Goal: Information Seeking & Learning: Learn about a topic

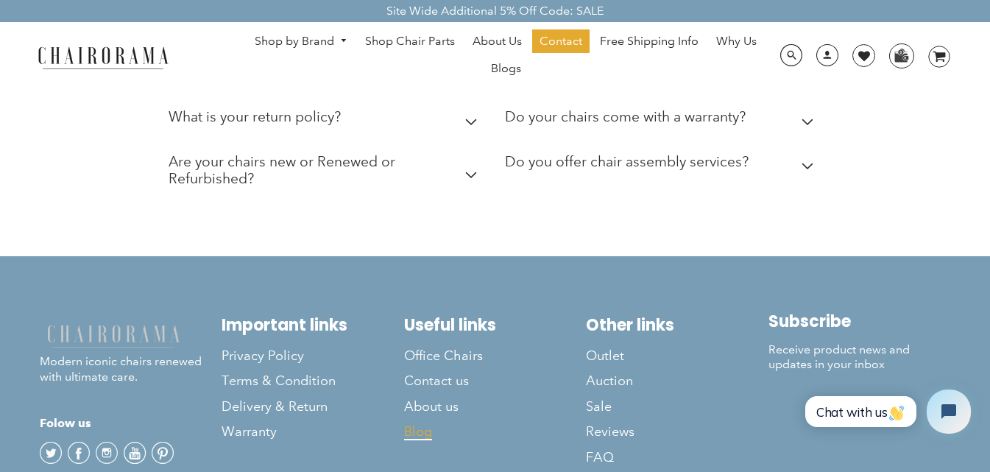
click at [404, 423] on span "Blog" at bounding box center [418, 431] width 28 height 17
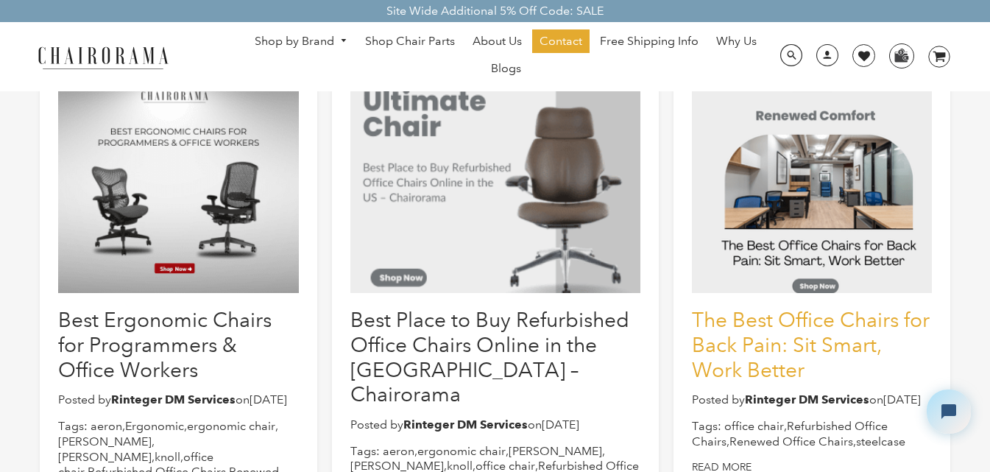
click at [806, 321] on link "The Best Office Chairs for Back Pain: Sit Smart, Work Better" at bounding box center [811, 345] width 238 height 74
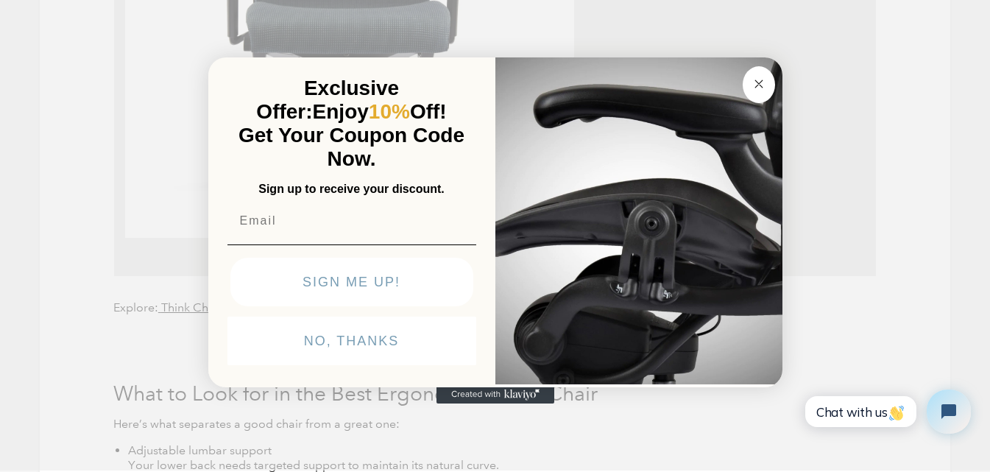
scroll to position [1104, 0]
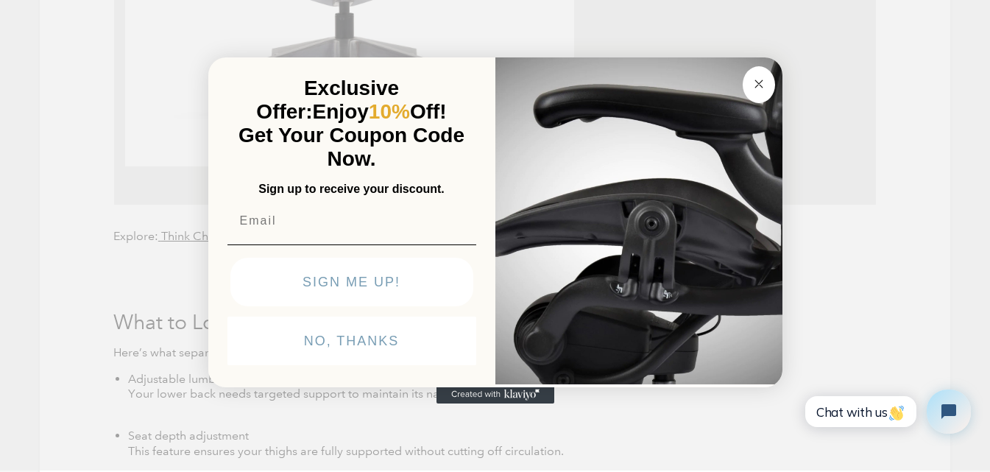
click at [765, 85] on circle "Close dialog" at bounding box center [758, 83] width 17 height 17
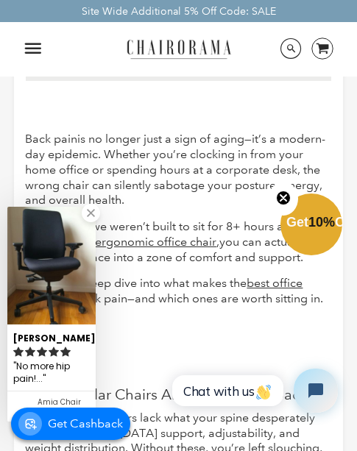
scroll to position [515, 0]
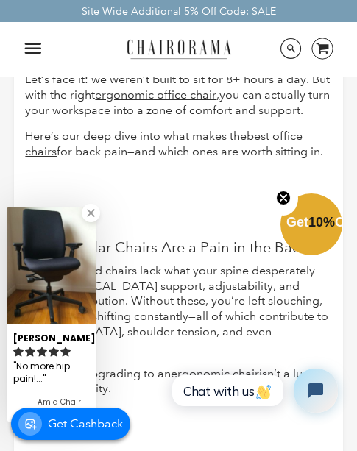
click at [89, 213] on link at bounding box center [91, 213] width 18 height 18
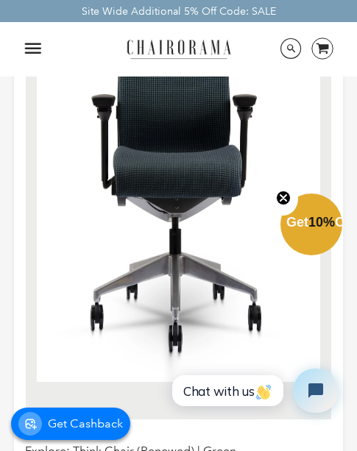
scroll to position [1104, 0]
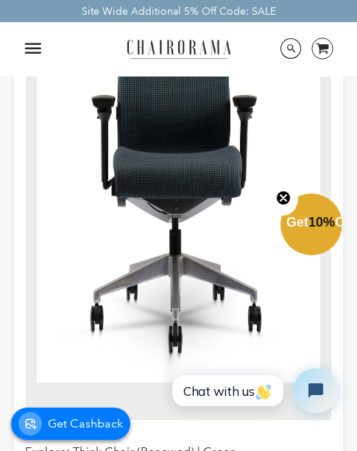
click at [278, 194] on circle "Close teaser" at bounding box center [284, 198] width 14 height 14
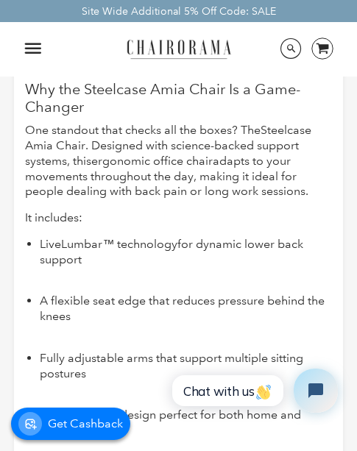
scroll to position [1840, 0]
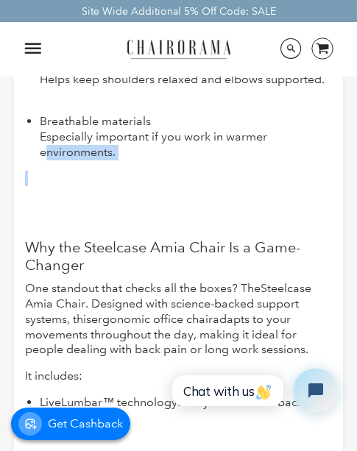
drag, startPoint x: 96, startPoint y: 193, endPoint x: 22, endPoint y: 130, distance: 97.6
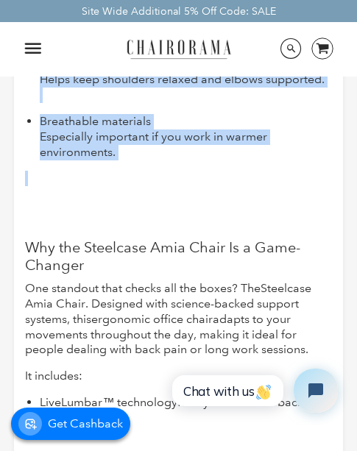
drag, startPoint x: 72, startPoint y: 185, endPoint x: 57, endPoint y: 201, distance: 21.9
drag, startPoint x: 57, startPoint y: 201, endPoint x: -11, endPoint y: 157, distance: 81.5
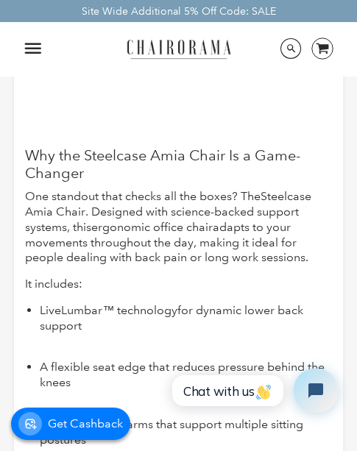
scroll to position [1914, 0]
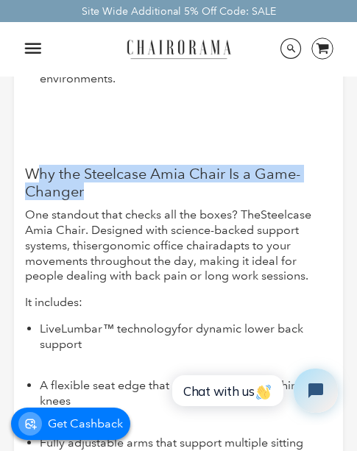
drag, startPoint x: 74, startPoint y: 174, endPoint x: 38, endPoint y: 149, distance: 44.3
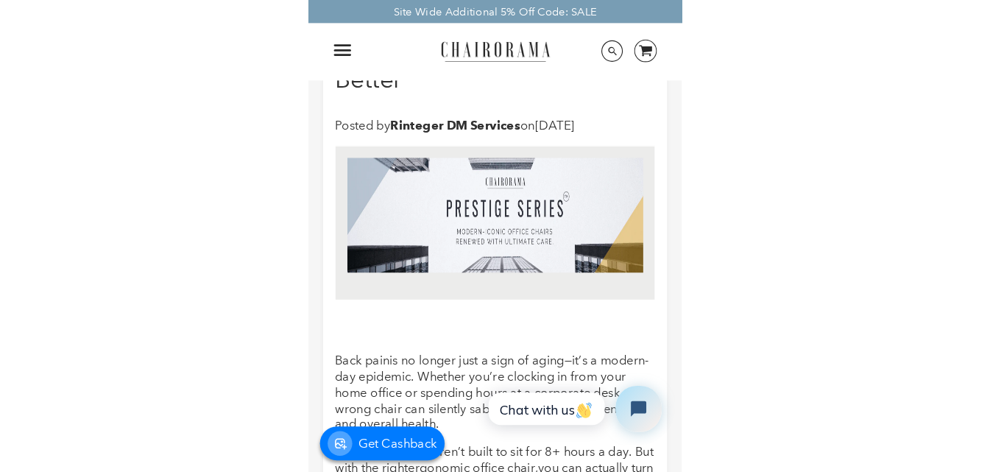
scroll to position [294, 0]
